Goal: Check status: Check status

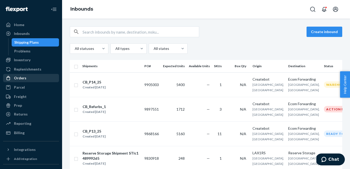
click at [24, 76] on div "Orders" at bounding box center [20, 77] width 12 height 5
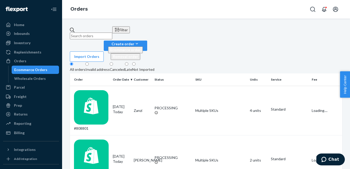
click at [112, 33] on input "text" at bounding box center [91, 36] width 42 height 7
type input "[PERSON_NAME]"
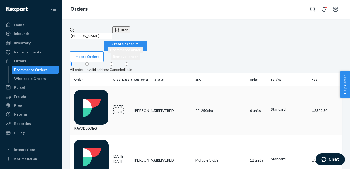
click at [95, 90] on div "RJ6ODL0DEG" at bounding box center [91, 110] width 35 height 41
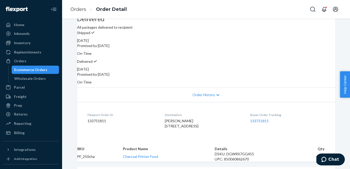
scroll to position [51, 0]
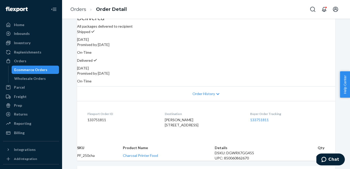
click at [173, 118] on span "[PERSON_NAME] [STREET_ADDRESS]" at bounding box center [182, 123] width 34 height 10
copy span "[STREET_ADDRESS]"
drag, startPoint x: 174, startPoint y: 124, endPoint x: 159, endPoint y: 123, distance: 15.3
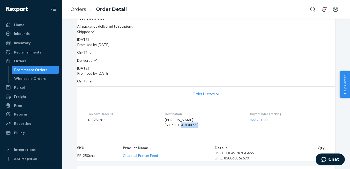
click at [159, 123] on dl "Flexport Order ID 133751811 Destination [PERSON_NAME] [STREET_ADDRESS] US Buyer…" at bounding box center [206, 120] width 258 height 39
copy span "Rocklin"
drag, startPoint x: 182, startPoint y: 123, endPoint x: 240, endPoint y: 128, distance: 58.4
click at [240, 128] on div "[PERSON_NAME] [STREET_ADDRESS]" at bounding box center [203, 122] width 77 height 10
copy span "95765-5484 US"
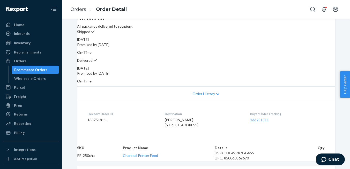
click at [212, 129] on div "Destination [PERSON_NAME] [STREET_ADDRESS]" at bounding box center [203, 121] width 77 height 18
drag, startPoint x: 182, startPoint y: 123, endPoint x: 204, endPoint y: 123, distance: 22.5
click at [204, 123] on div "[PERSON_NAME] [STREET_ADDRESS]" at bounding box center [203, 122] width 77 height 10
copy span "95765-5484"
